Goal: Information Seeking & Learning: Learn about a topic

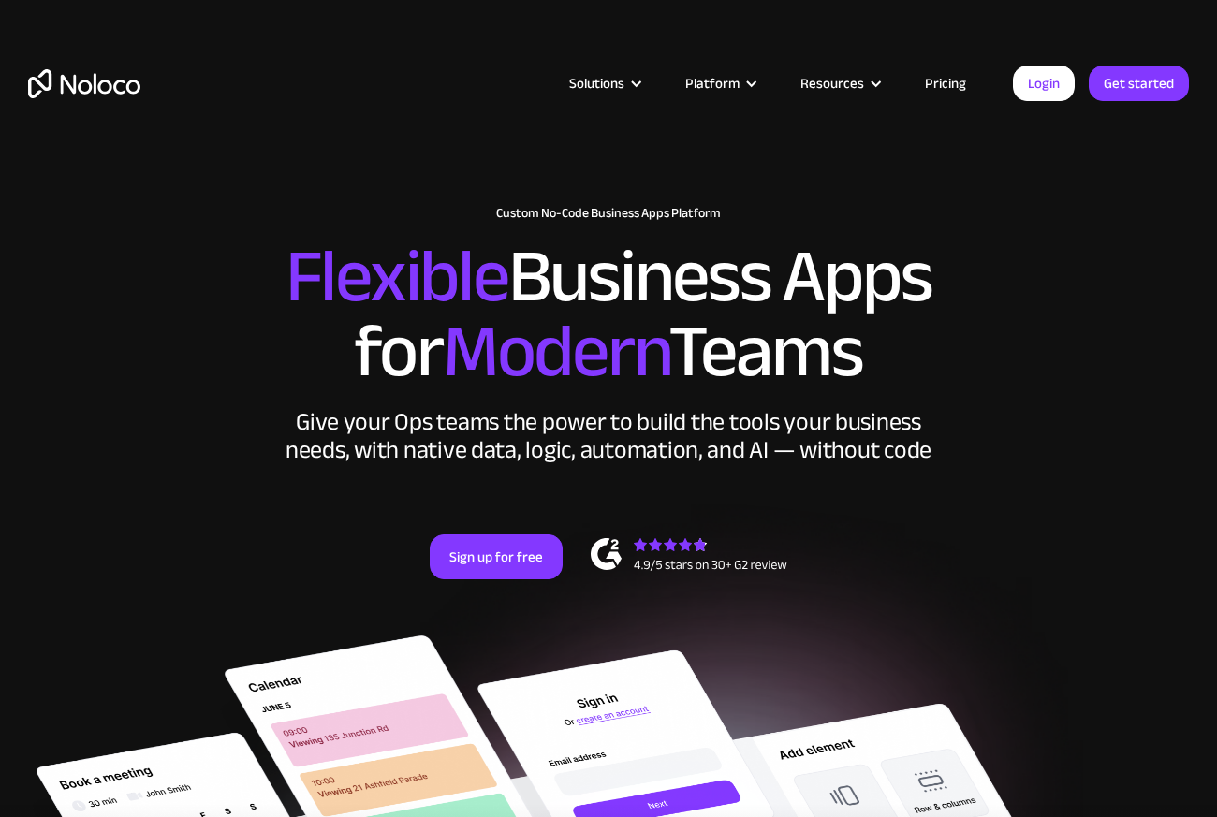
click at [965, 74] on link "Pricing" at bounding box center [945, 83] width 88 height 24
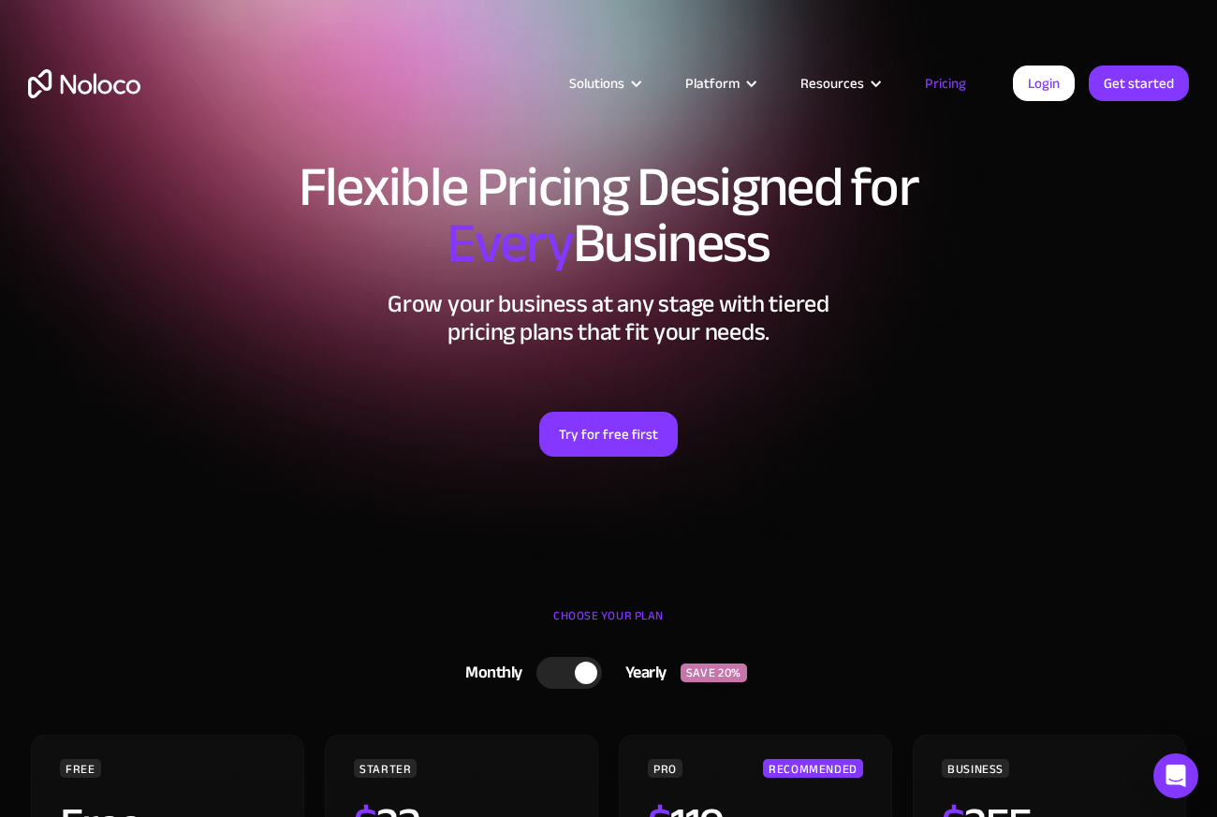
click at [952, 101] on div "Solutions Use Cases Business Types Project Management Keep track of customers, …" at bounding box center [608, 102] width 1198 height 110
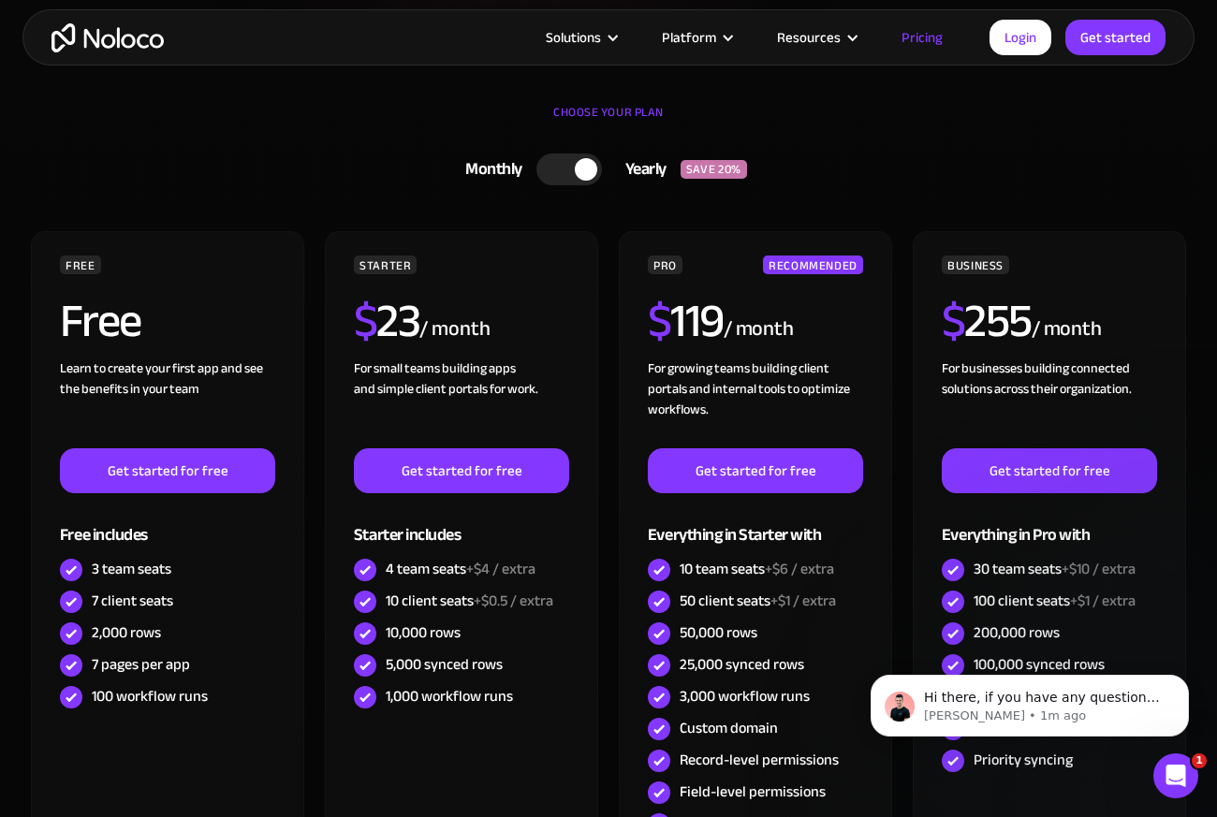
scroll to position [474, 0]
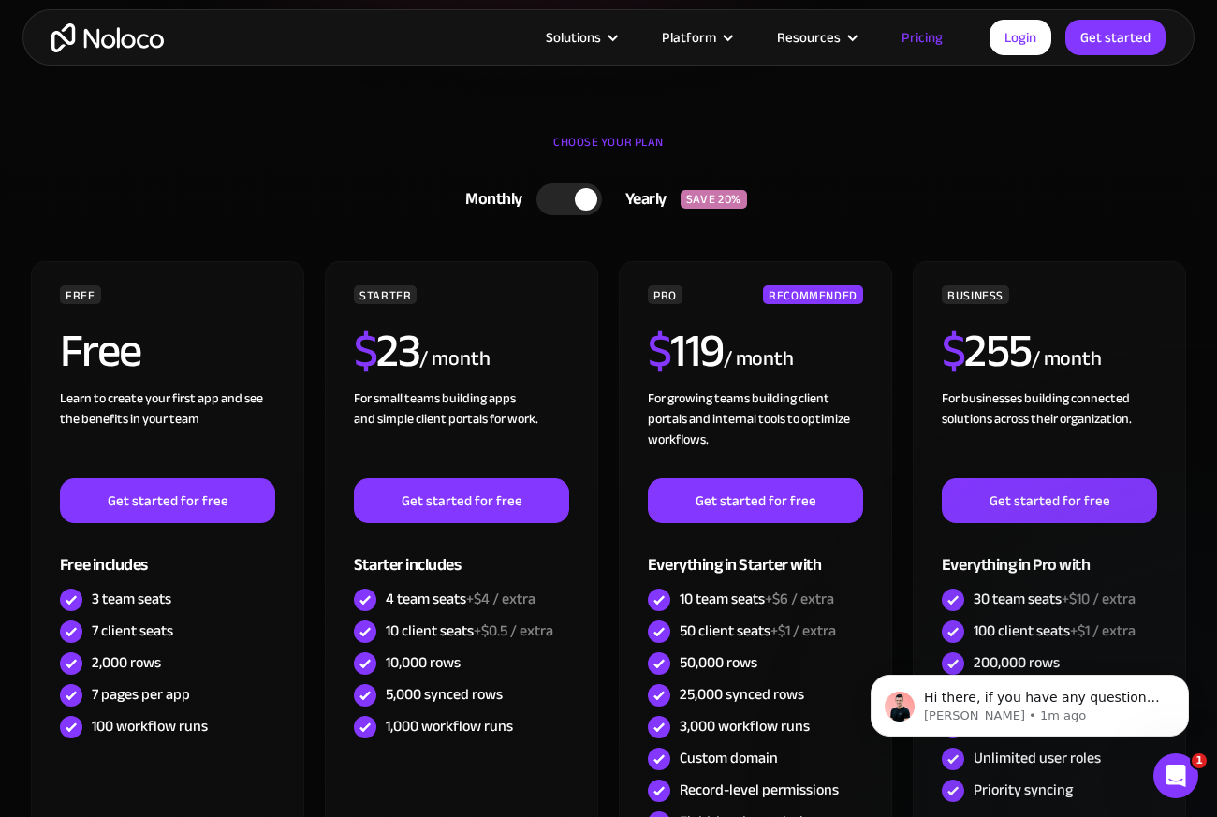
click at [583, 197] on div at bounding box center [586, 199] width 22 height 22
click at [583, 197] on div at bounding box center [576, 199] width 66 height 32
click at [583, 197] on div at bounding box center [586, 199] width 22 height 22
click at [583, 197] on div at bounding box center [576, 199] width 66 height 32
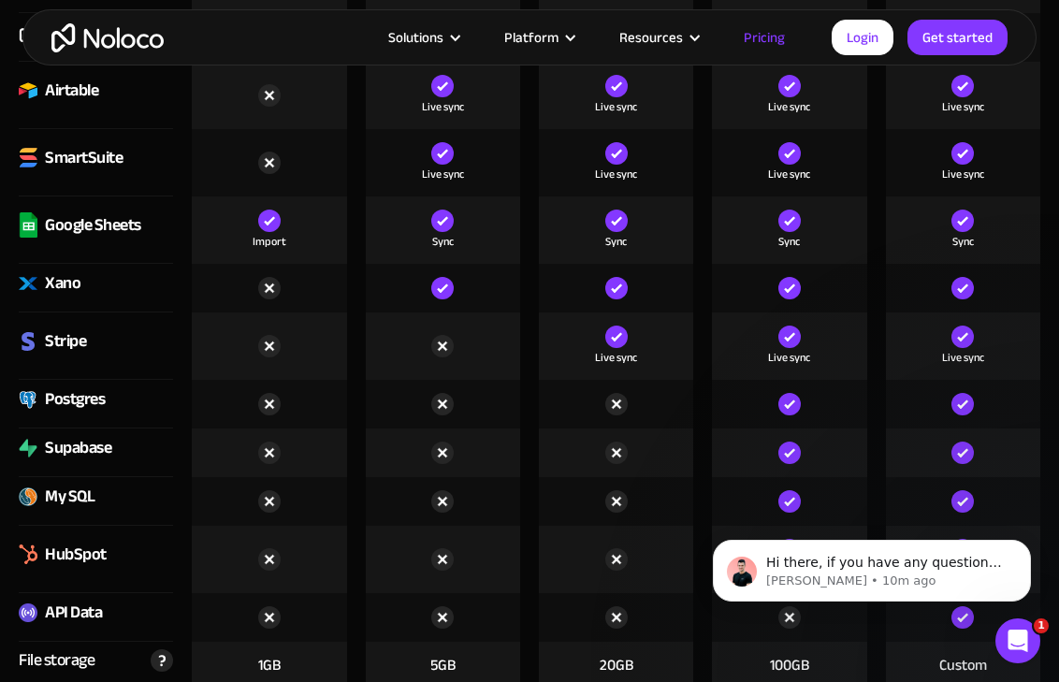
scroll to position [3013, 0]
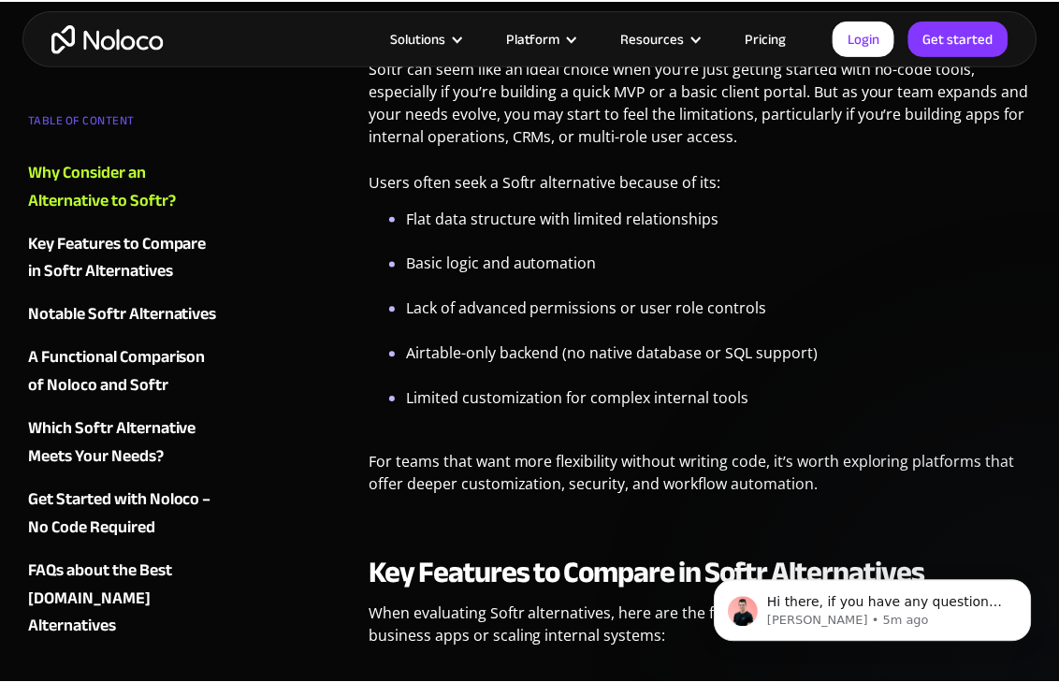
scroll to position [978, 0]
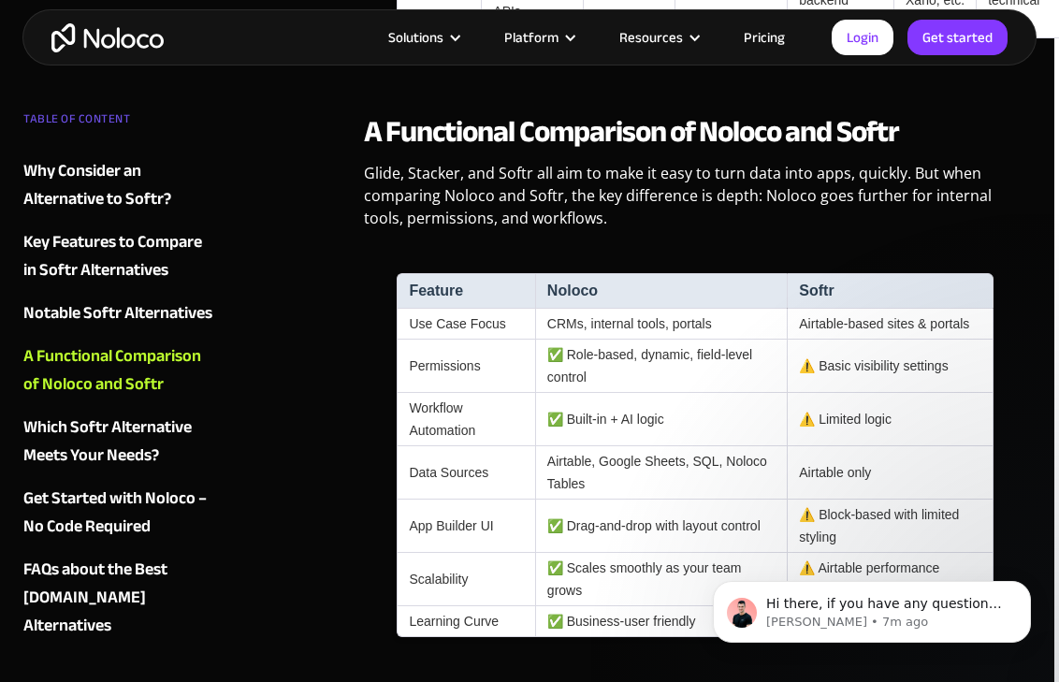
scroll to position [4041, 5]
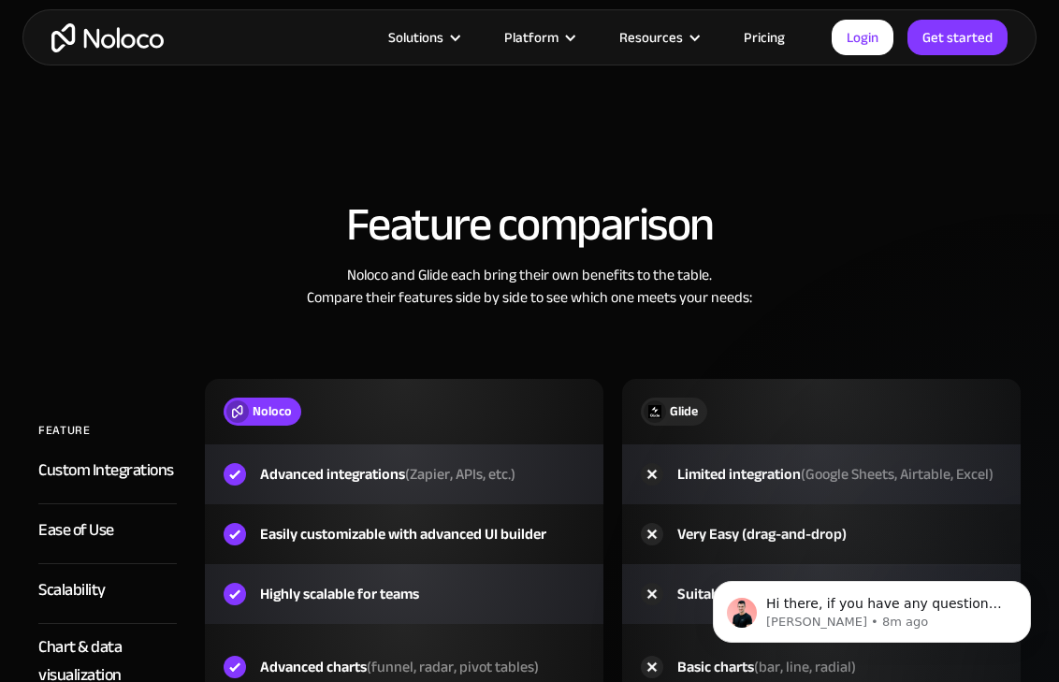
scroll to position [2717, 0]
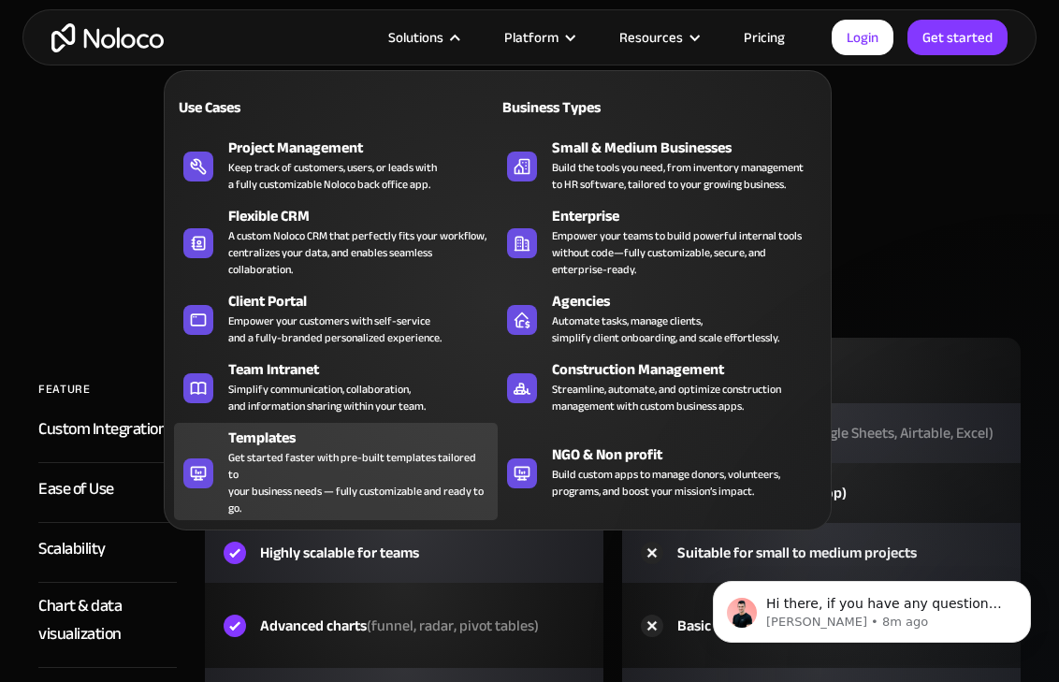
click at [366, 443] on div "Templates" at bounding box center [367, 438] width 278 height 22
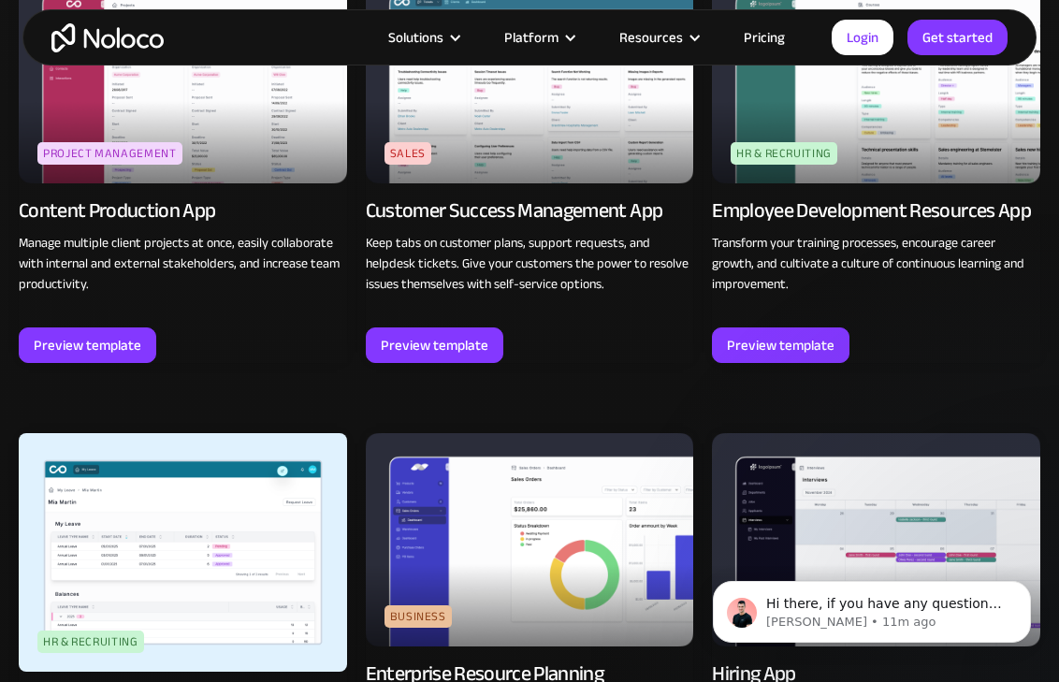
scroll to position [1812, 0]
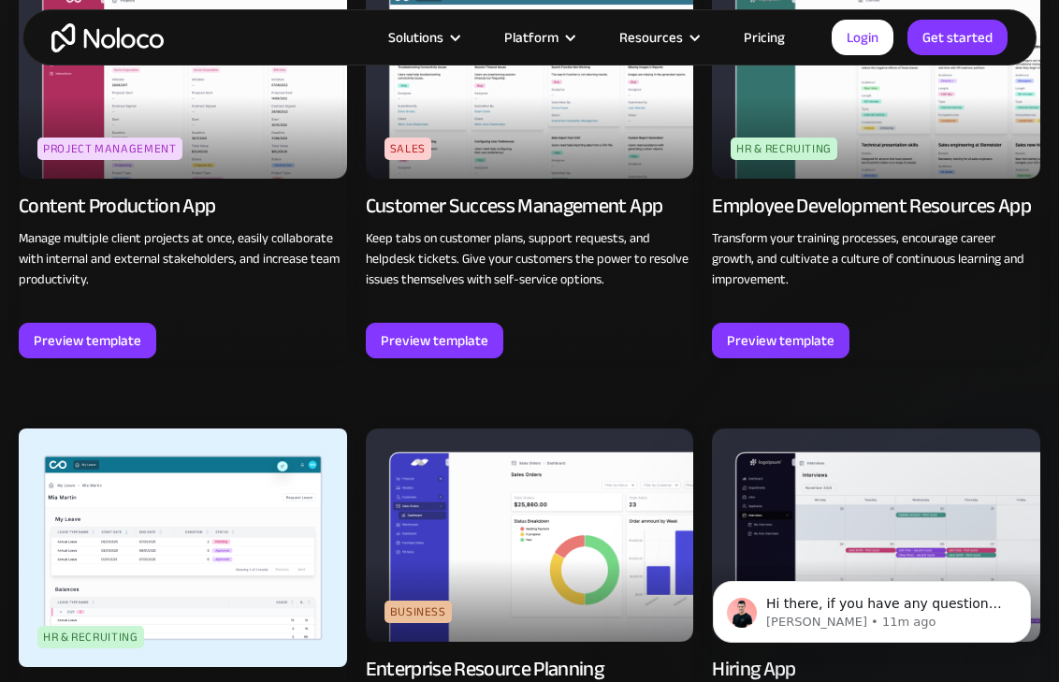
click at [825, 125] on img at bounding box center [876, 71] width 329 height 213
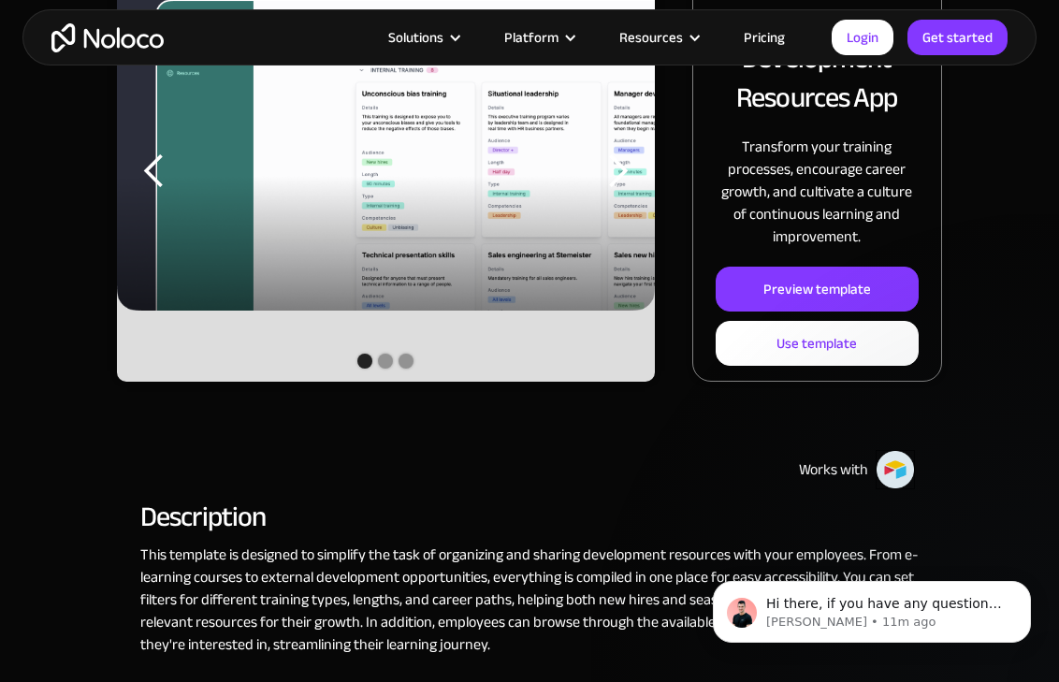
scroll to position [440, 0]
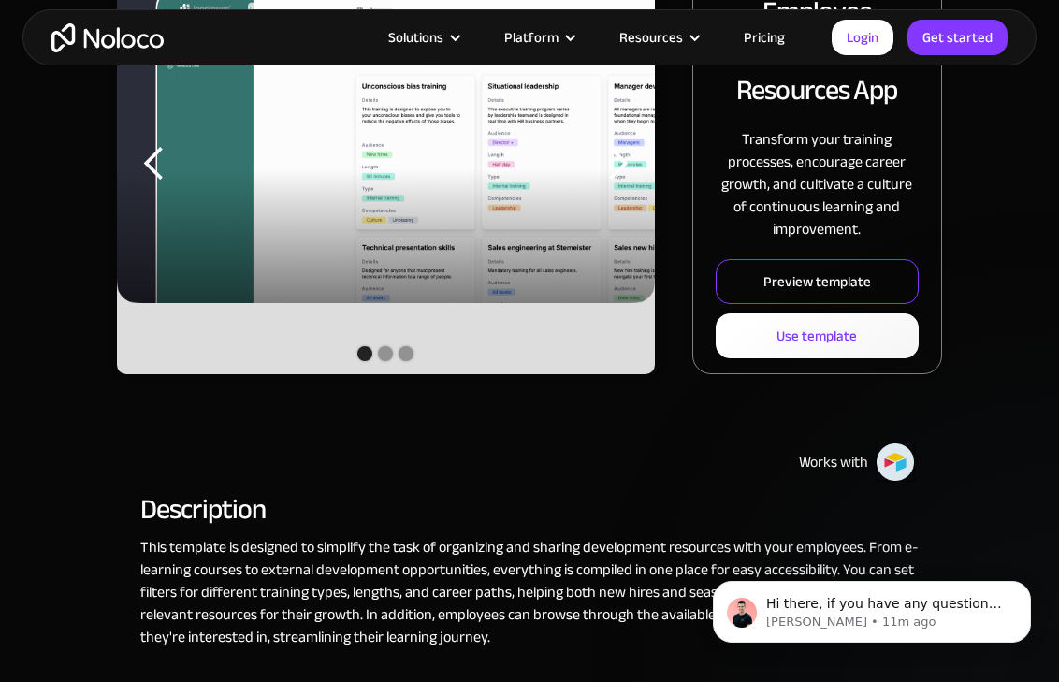
click at [773, 265] on link "Preview template" at bounding box center [817, 281] width 203 height 45
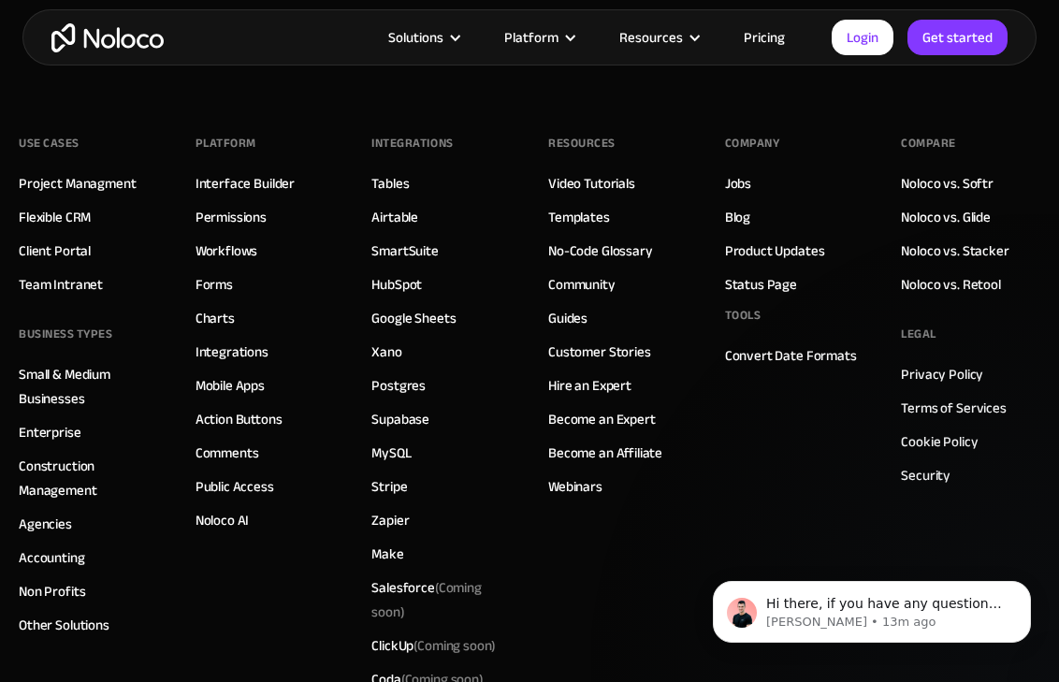
scroll to position [2797, 0]
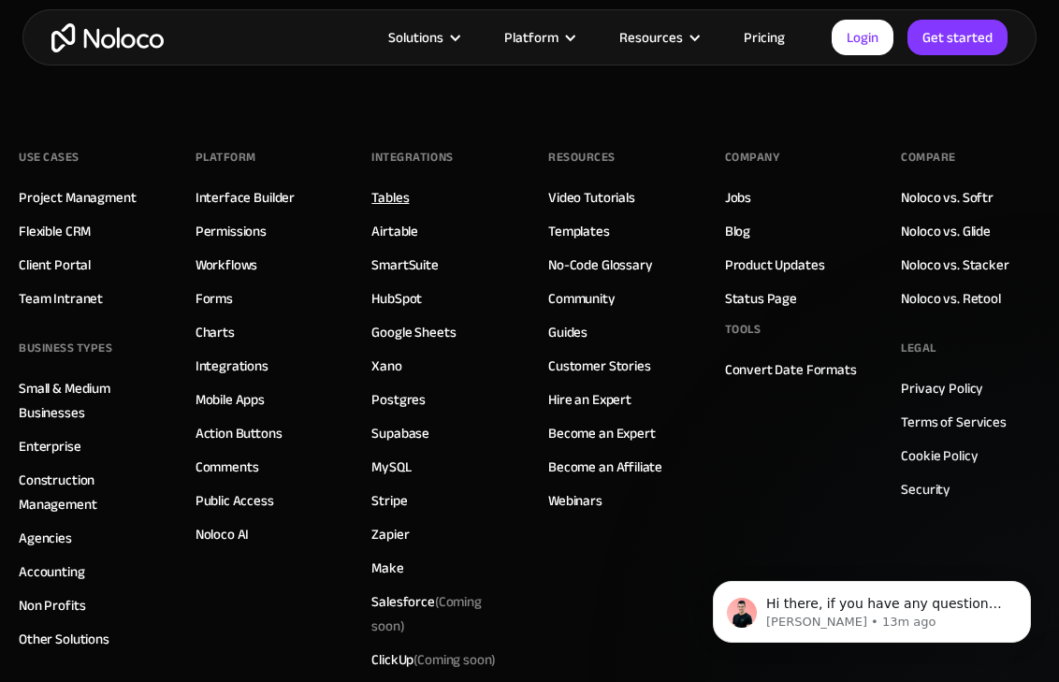
click at [393, 198] on link "Tables" at bounding box center [390, 197] width 37 height 24
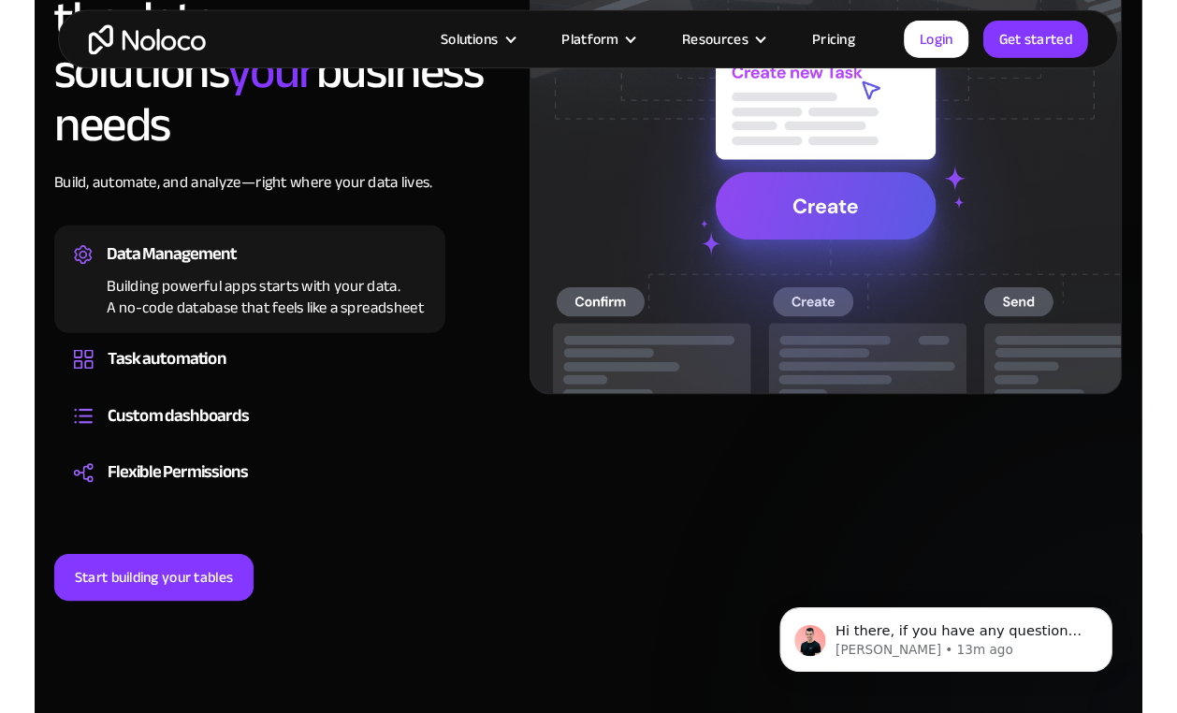
scroll to position [1543, 0]
